Goal: Book appointment/travel/reservation

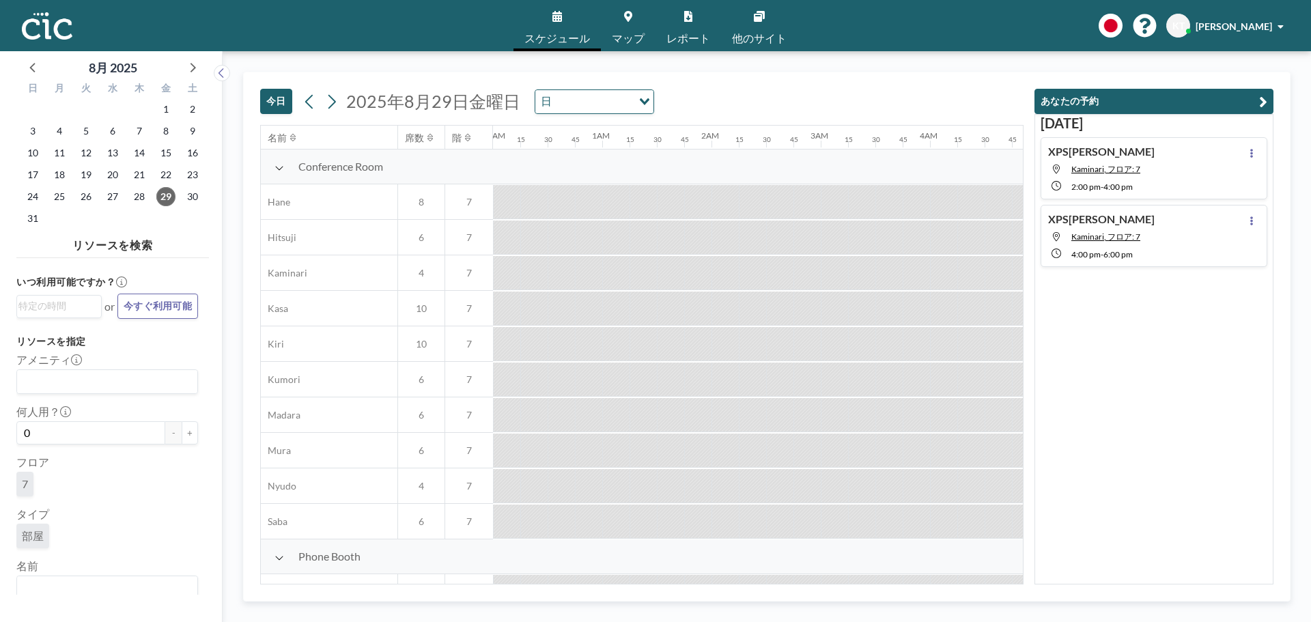
scroll to position [0, 1721]
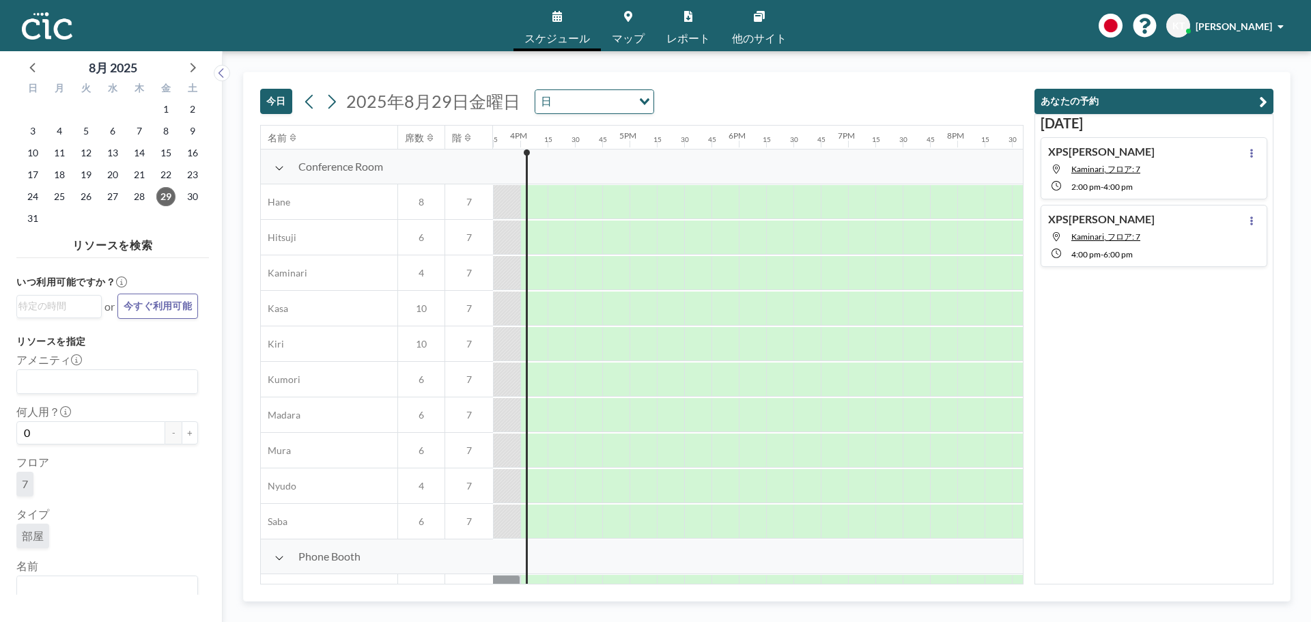
click at [283, 163] on div at bounding box center [280, 166] width 10 height 10
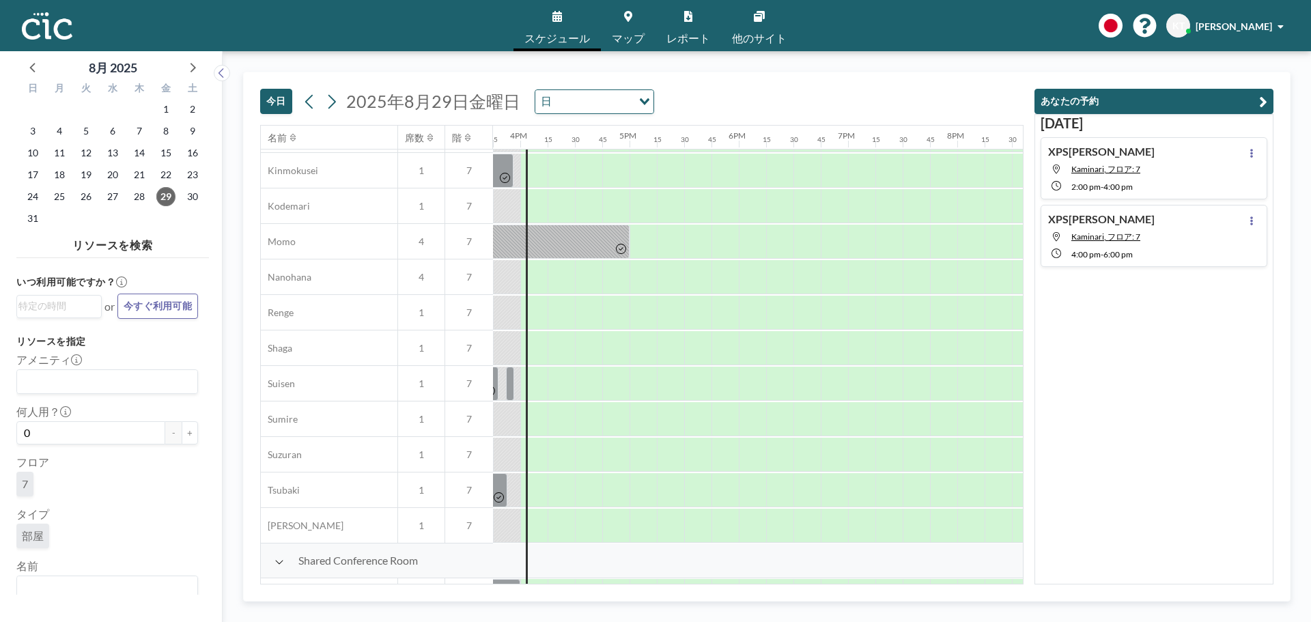
scroll to position [248, 1721]
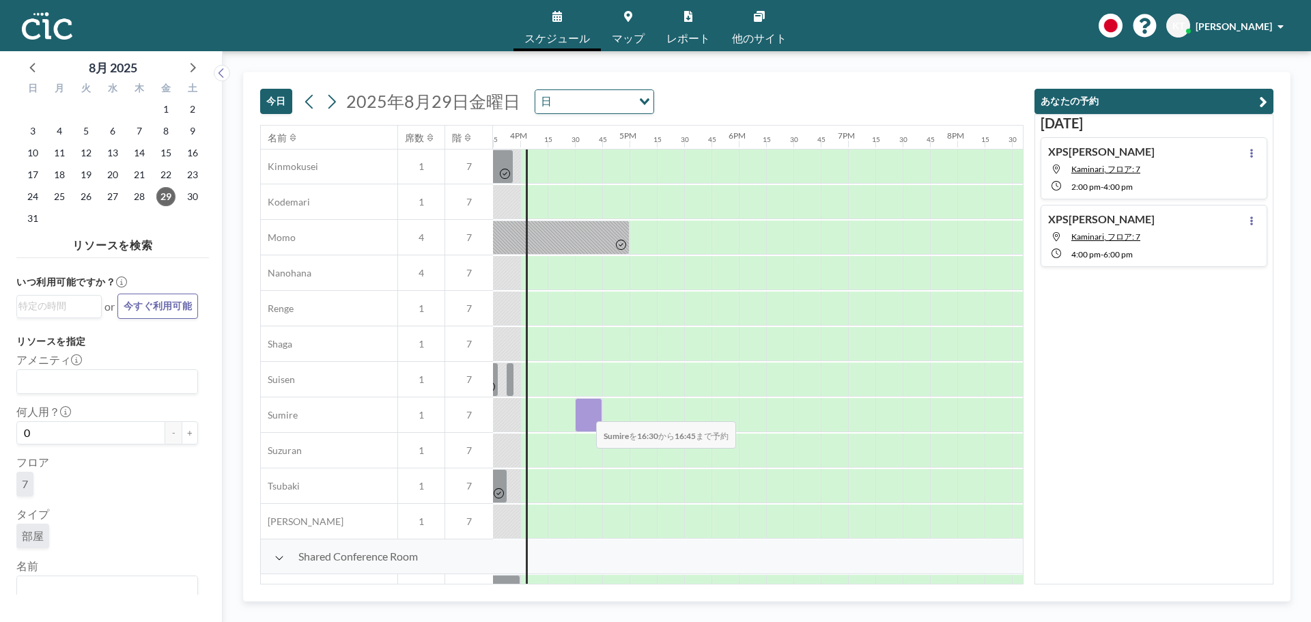
click at [585, 412] on div at bounding box center [588, 415] width 27 height 34
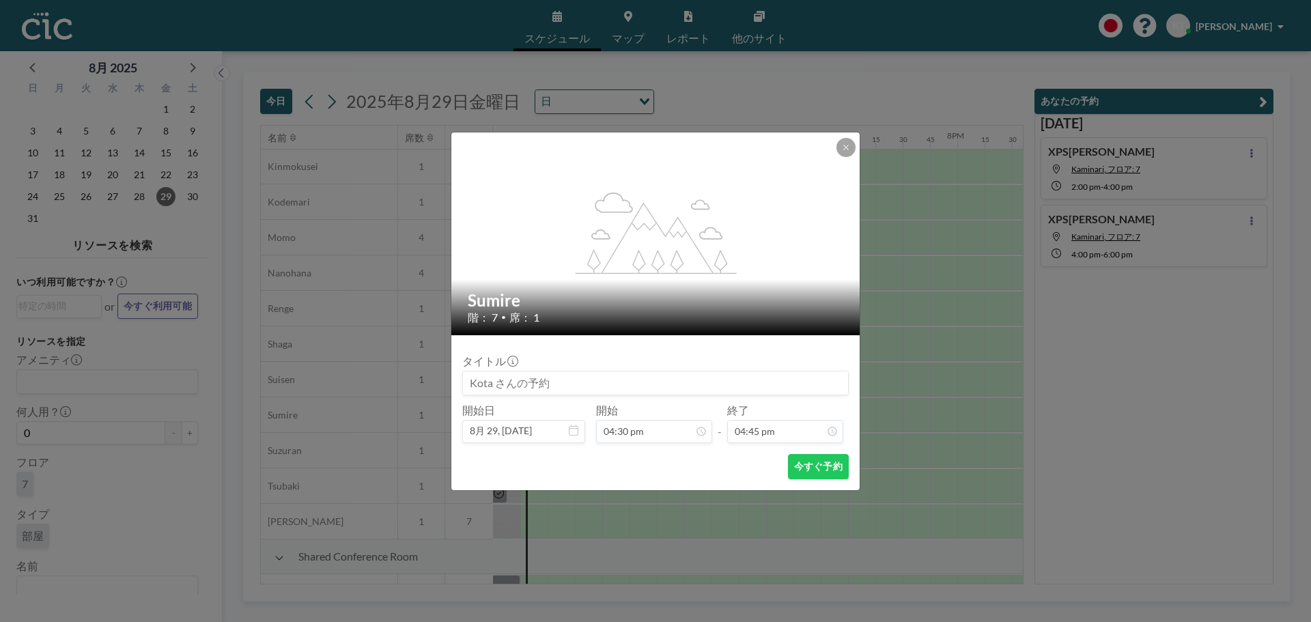
click at [585, 412] on div "開始日 8月 29, [DATE]" at bounding box center [523, 424] width 123 height 40
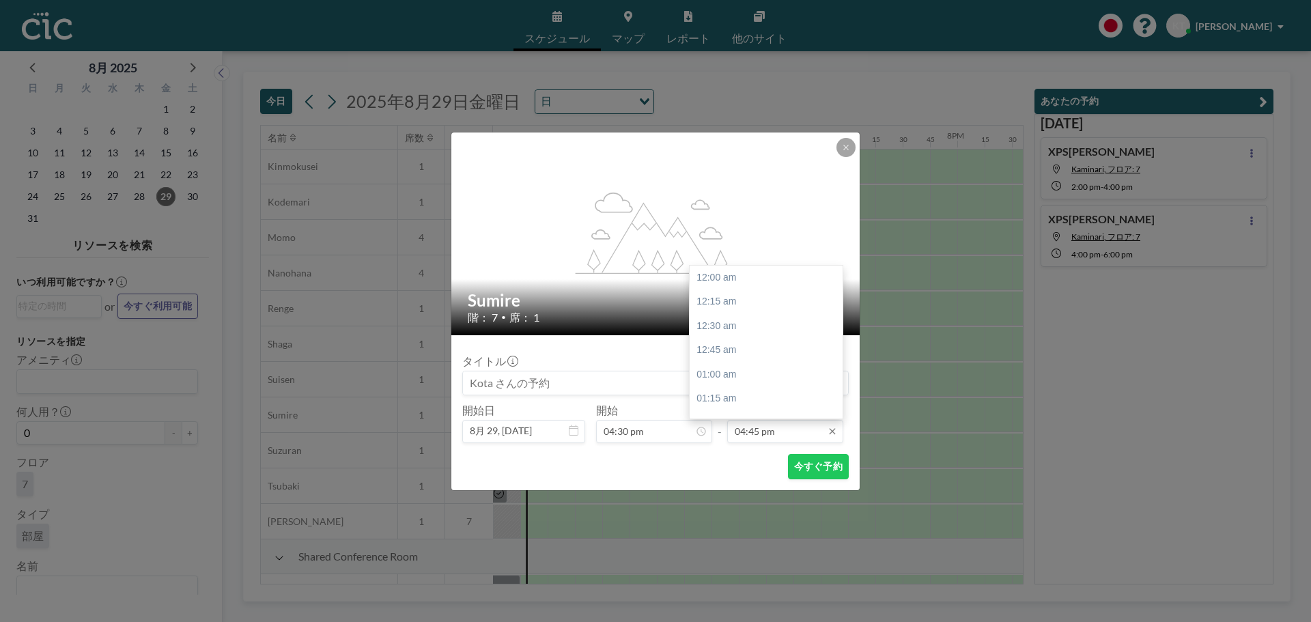
scroll to position [1629, 0]
click at [758, 434] on input "04:45 pm" at bounding box center [785, 431] width 116 height 23
click at [724, 327] on div "05:15 pm" at bounding box center [770, 325] width 160 height 25
type input "05:15 pm"
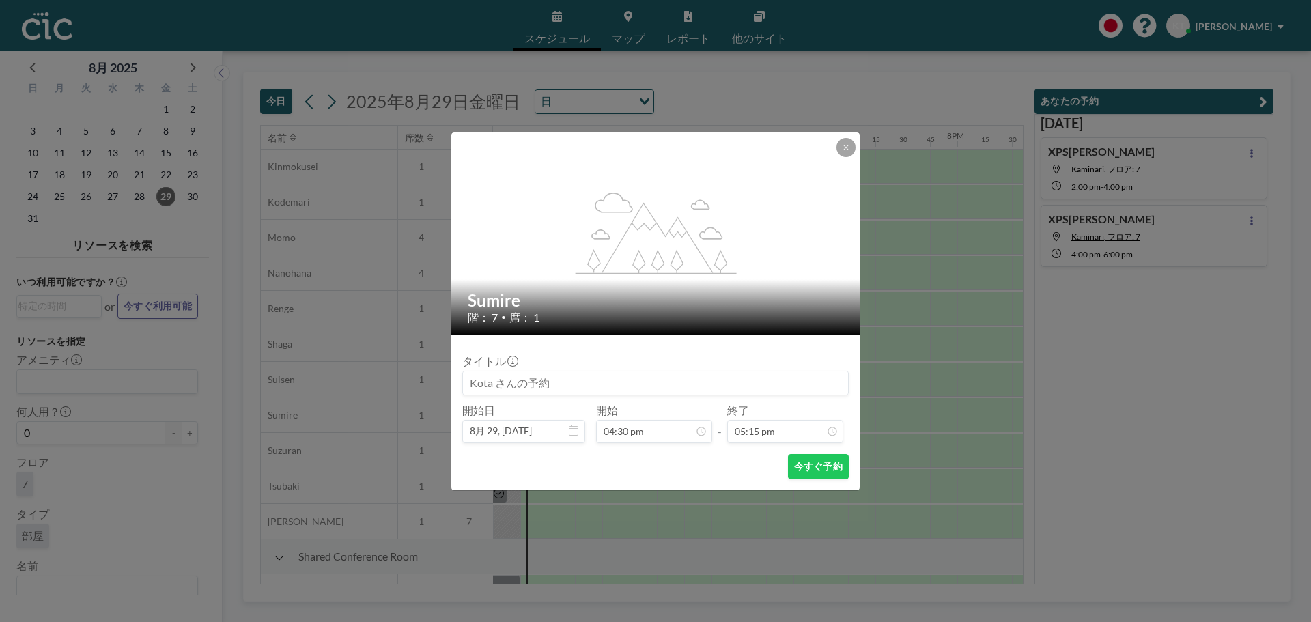
click at [583, 376] on input at bounding box center [655, 383] width 385 height 23
type input "P"
type input "XPS[PERSON_NAME]"
click at [815, 474] on button "今すぐ予約" at bounding box center [818, 466] width 61 height 25
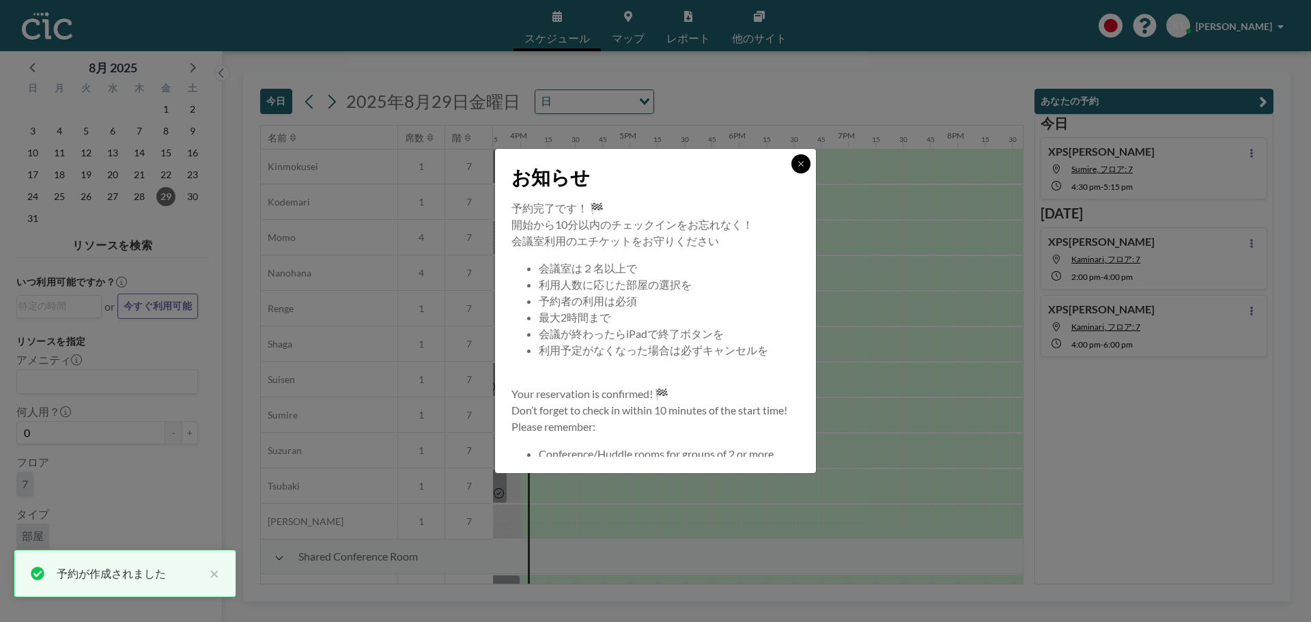
click at [805, 167] on button at bounding box center [801, 163] width 19 height 19
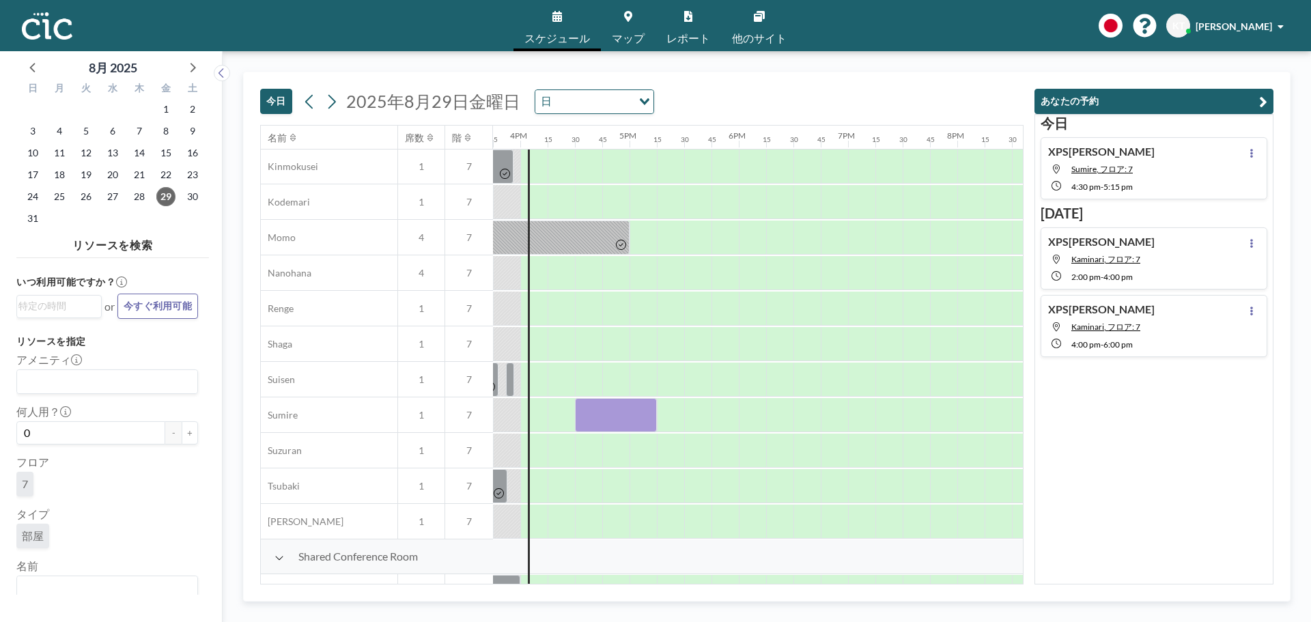
click at [1162, 167] on div "XPS[PERSON_NAME], フロア: 7 4:30 PM - 5:15 PM" at bounding box center [1154, 168] width 227 height 62
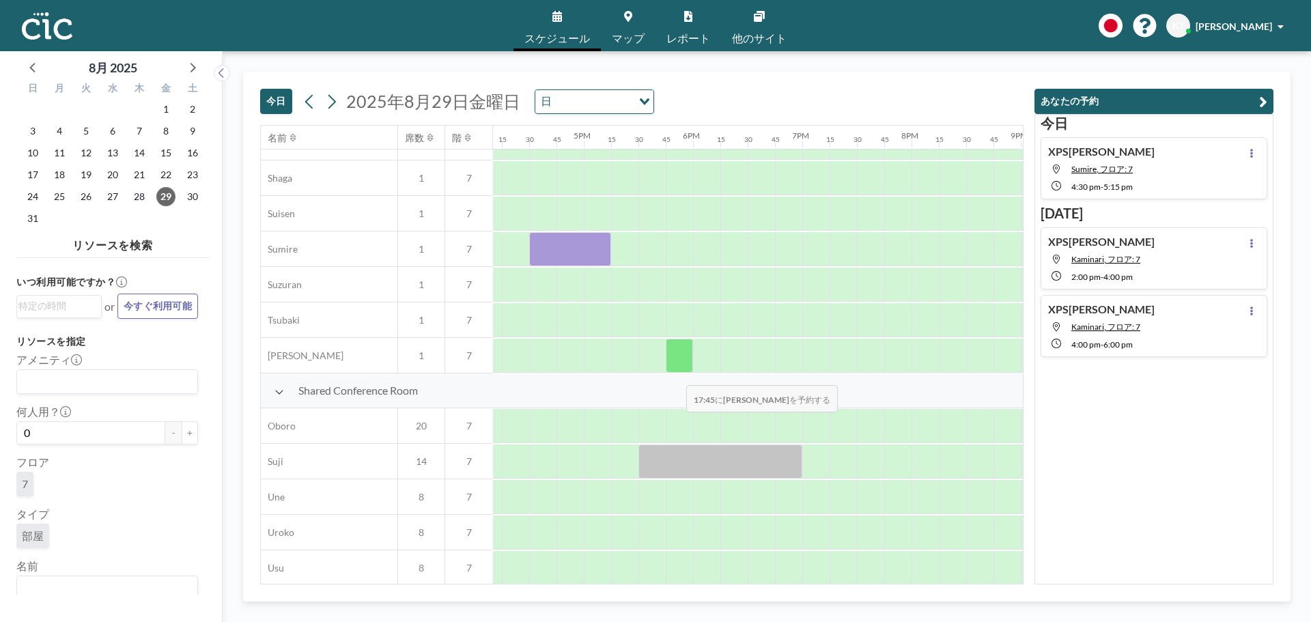
scroll to position [773, 1776]
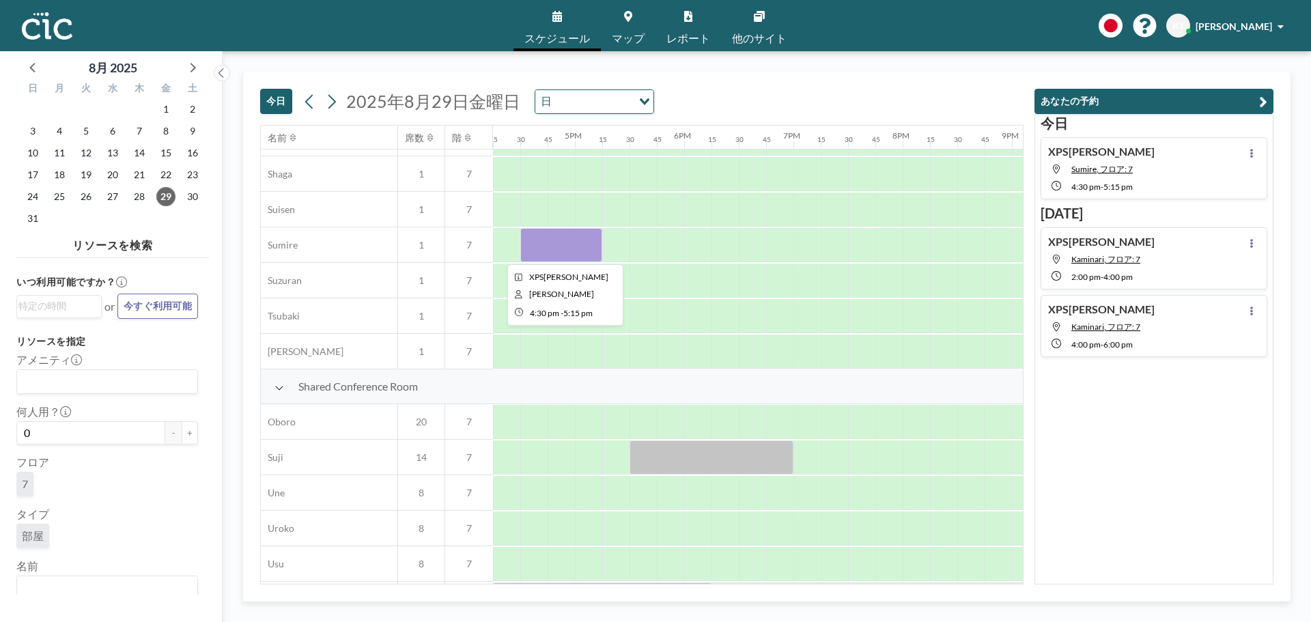
click at [565, 249] on div at bounding box center [561, 245] width 82 height 34
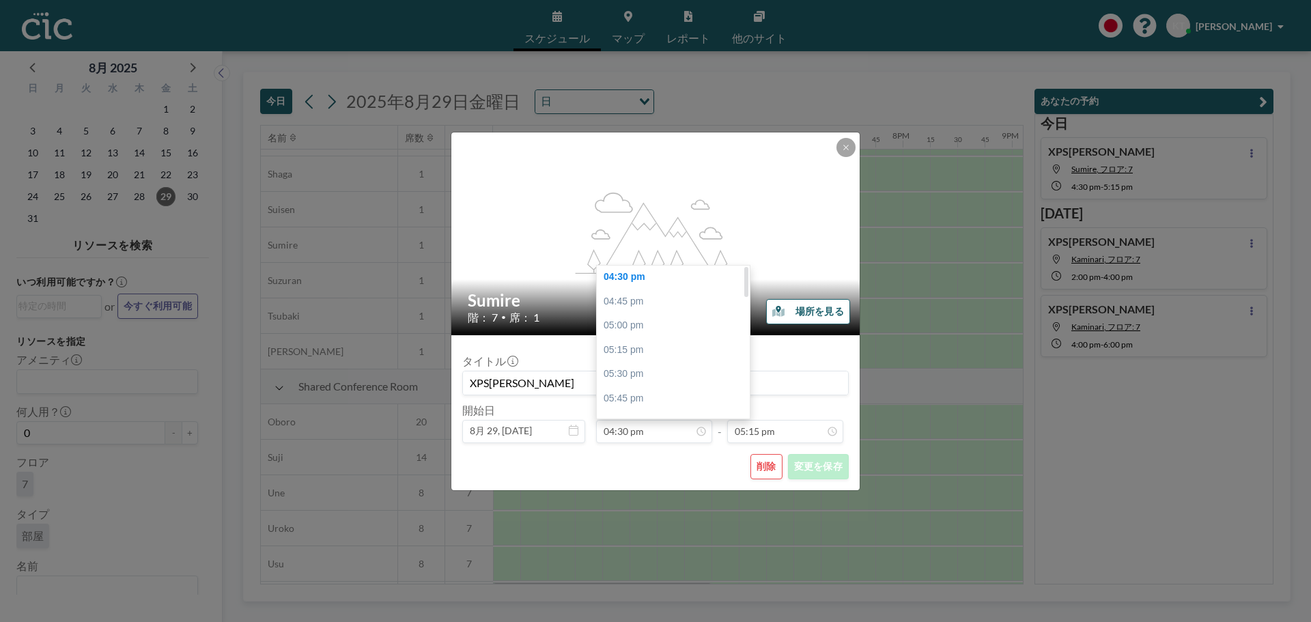
scroll to position [0, 0]
drag, startPoint x: 746, startPoint y: 288, endPoint x: 746, endPoint y: 272, distance: 15.7
click at [746, 272] on div at bounding box center [746, 282] width 4 height 31
click at [675, 277] on div "04:15 pm" at bounding box center [677, 278] width 160 height 25
type input "04:15 pm"
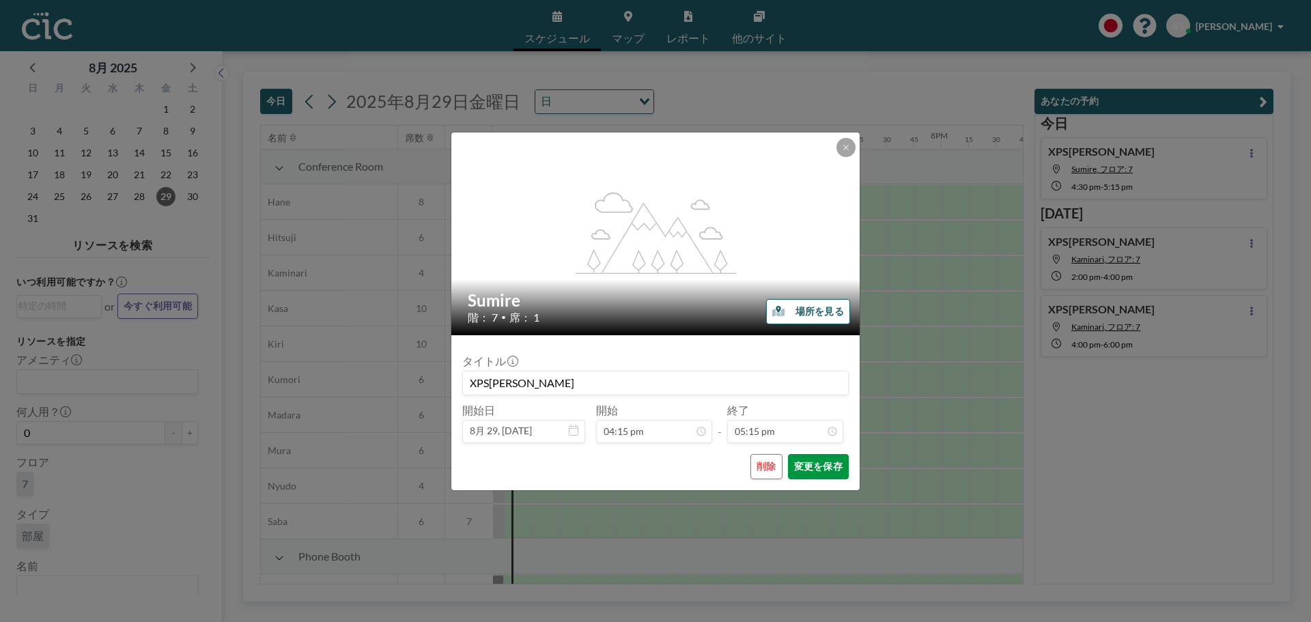
scroll to position [0, 1748]
click at [809, 468] on button "変更を保存" at bounding box center [818, 466] width 61 height 25
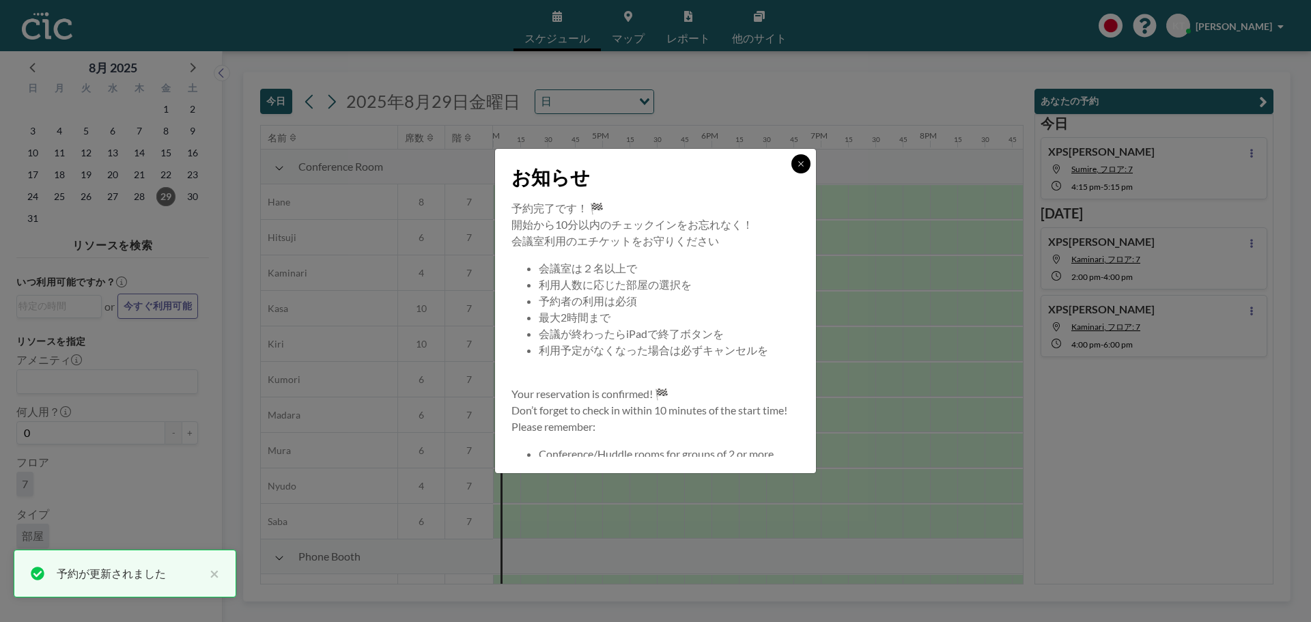
click at [799, 166] on icon at bounding box center [800, 163] width 5 height 5
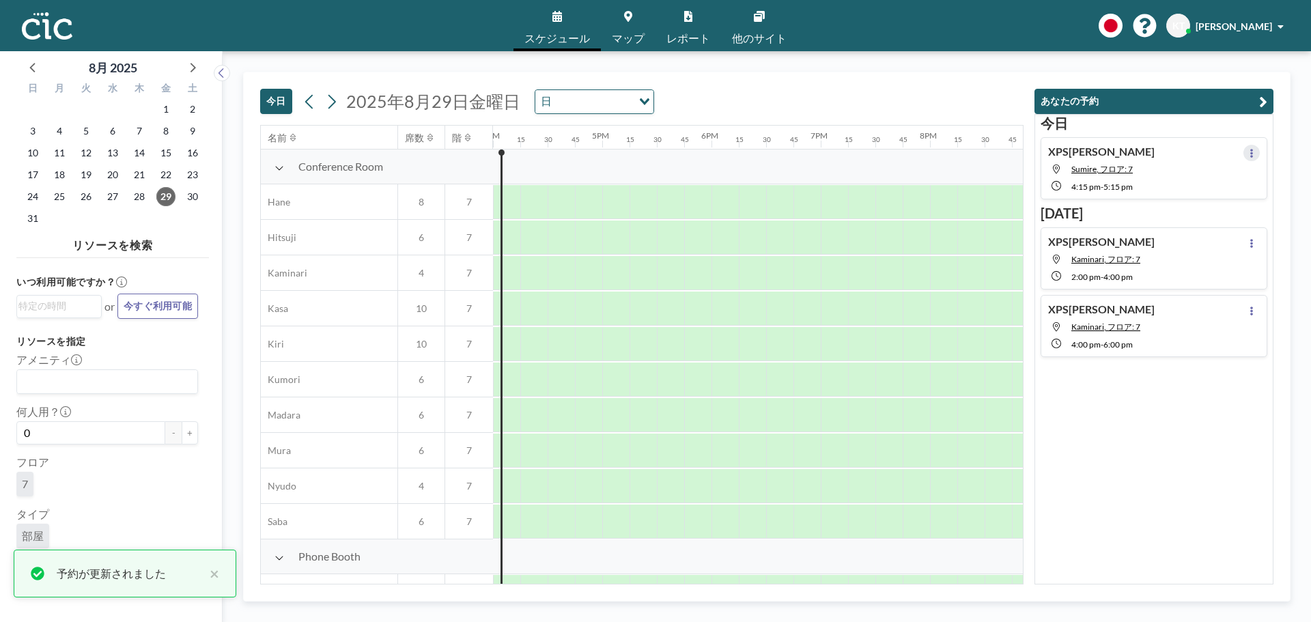
click at [1250, 152] on button at bounding box center [1252, 153] width 16 height 16
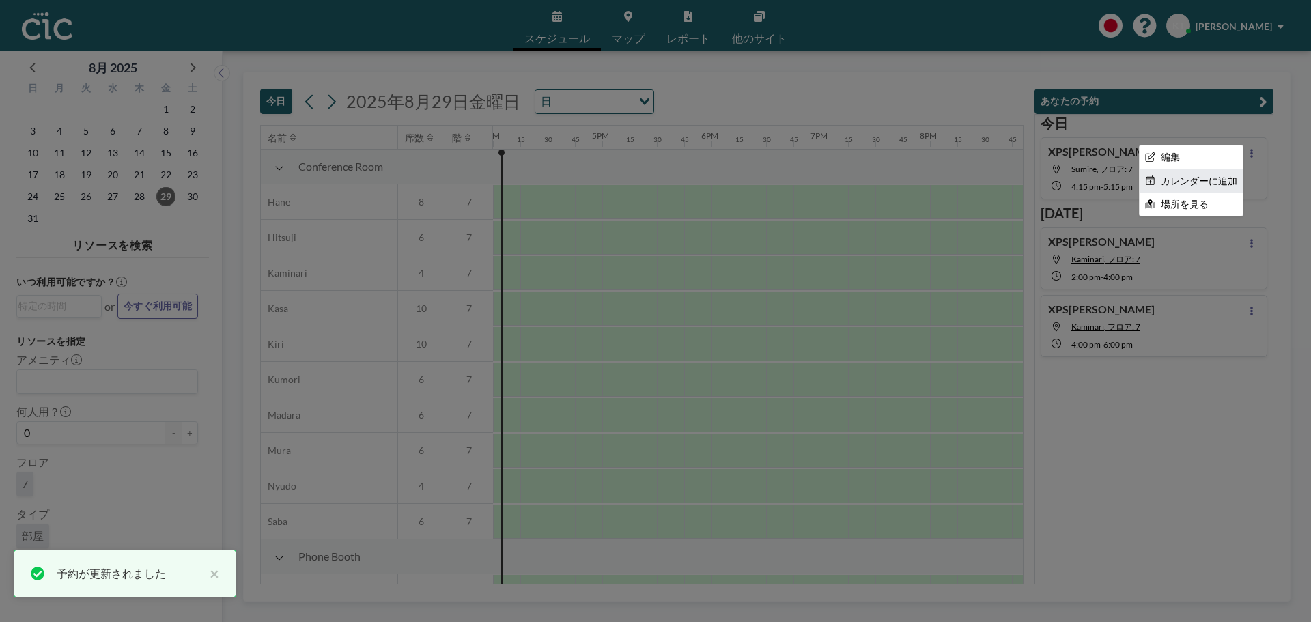
click at [1202, 187] on li "カレンダーに追加" at bounding box center [1191, 180] width 103 height 23
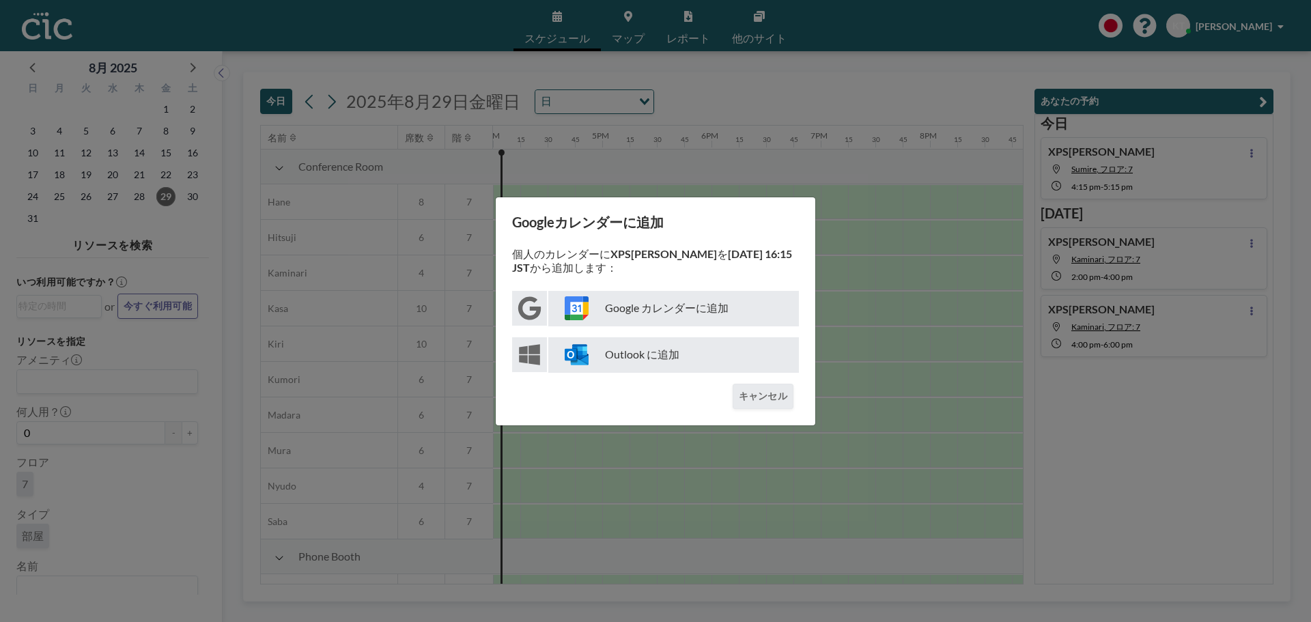
click at [658, 314] on p "Google カレンダーに追加" at bounding box center [673, 309] width 251 height 36
click at [762, 391] on button "キャンセル" at bounding box center [763, 396] width 61 height 25
